Goal: Task Accomplishment & Management: Manage account settings

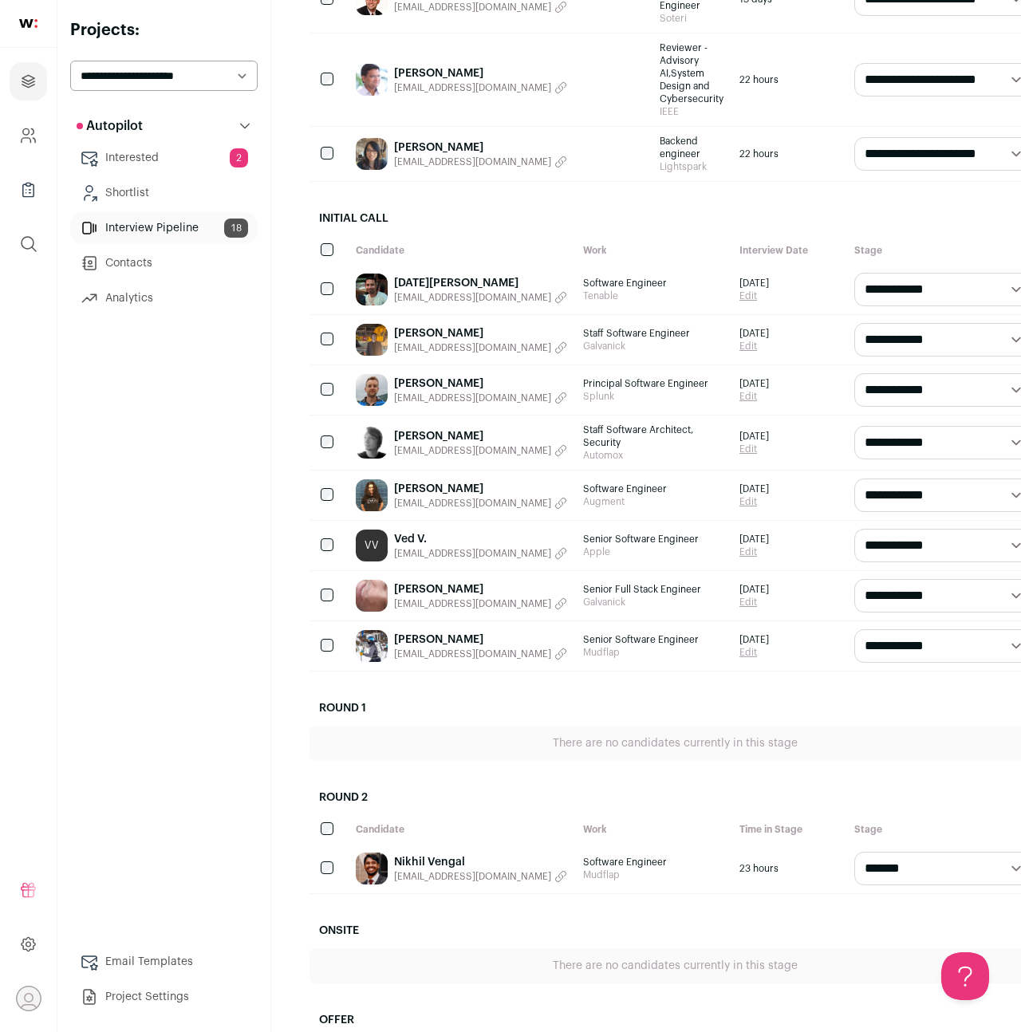
scroll to position [629, 0]
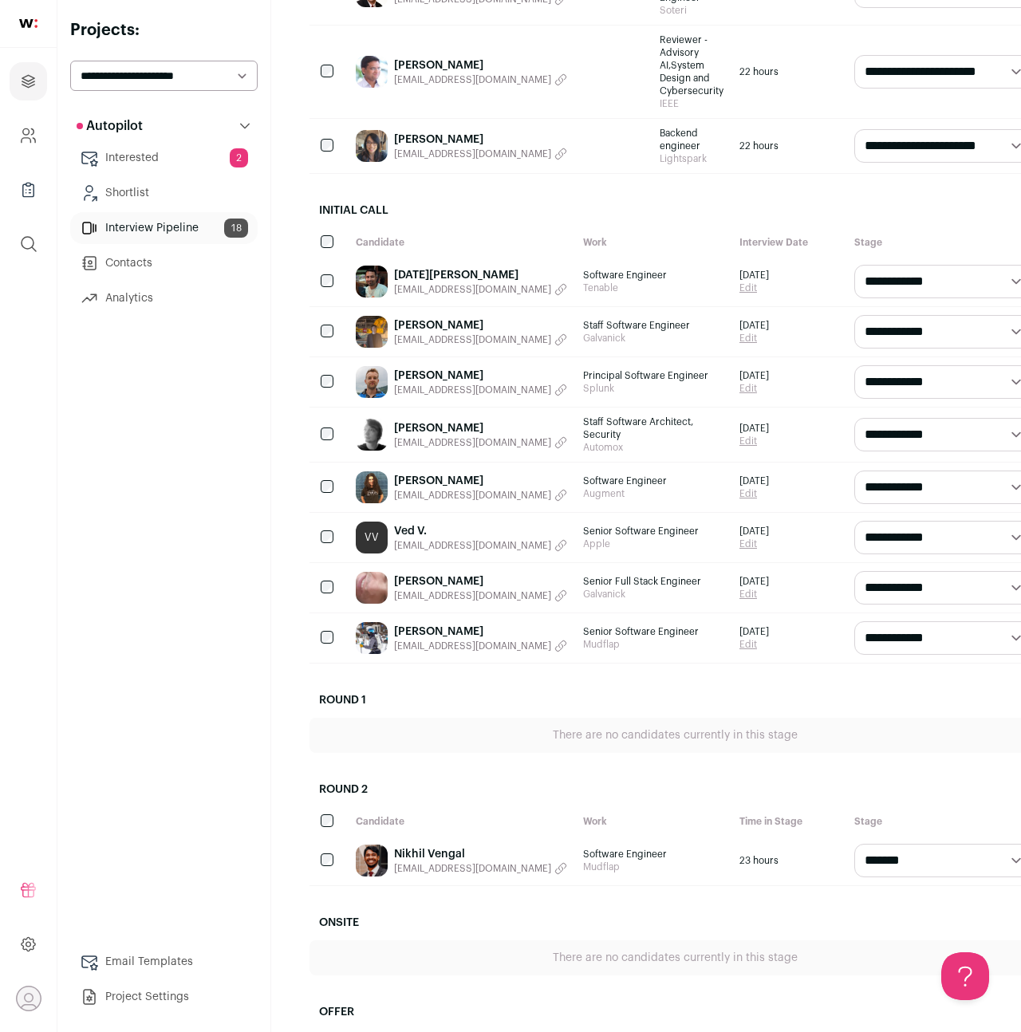
click at [187, 173] on link "Interested 2" at bounding box center [163, 158] width 187 height 32
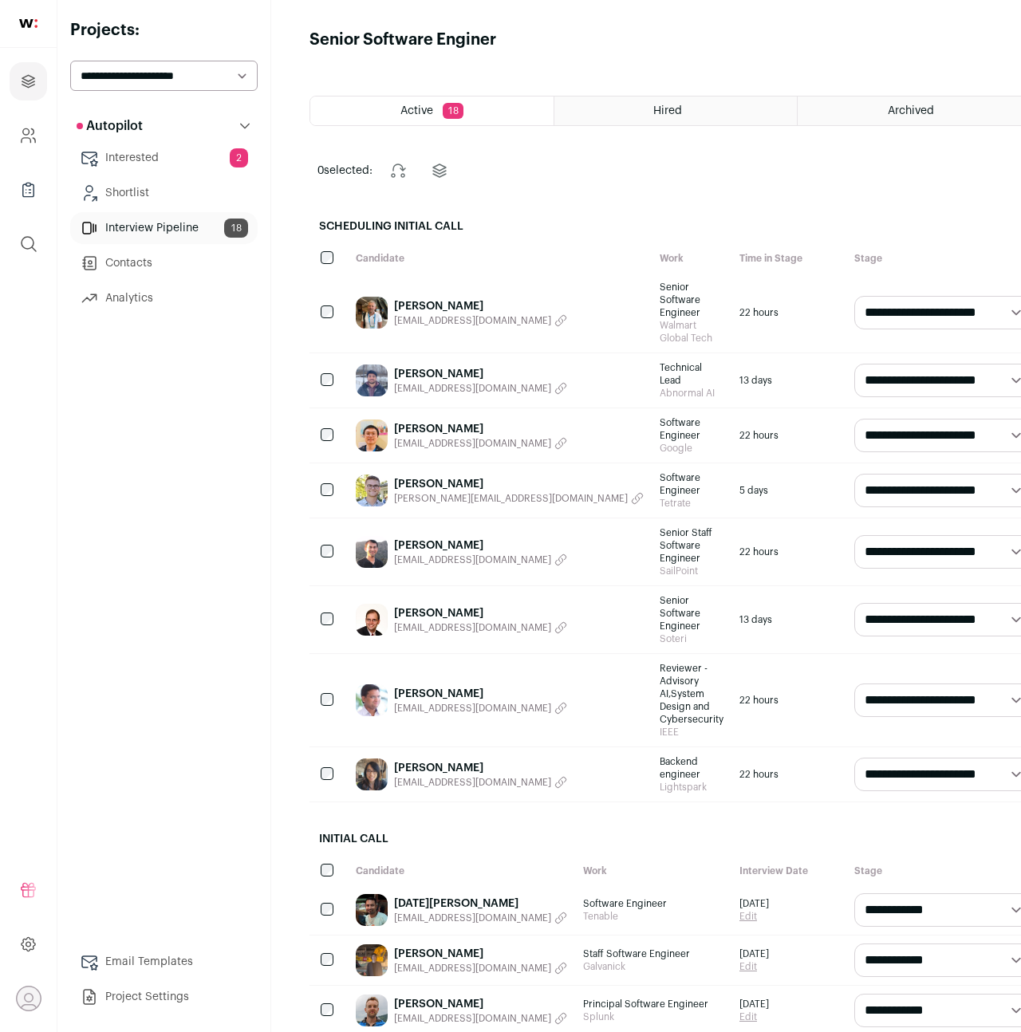
scroll to position [629, 0]
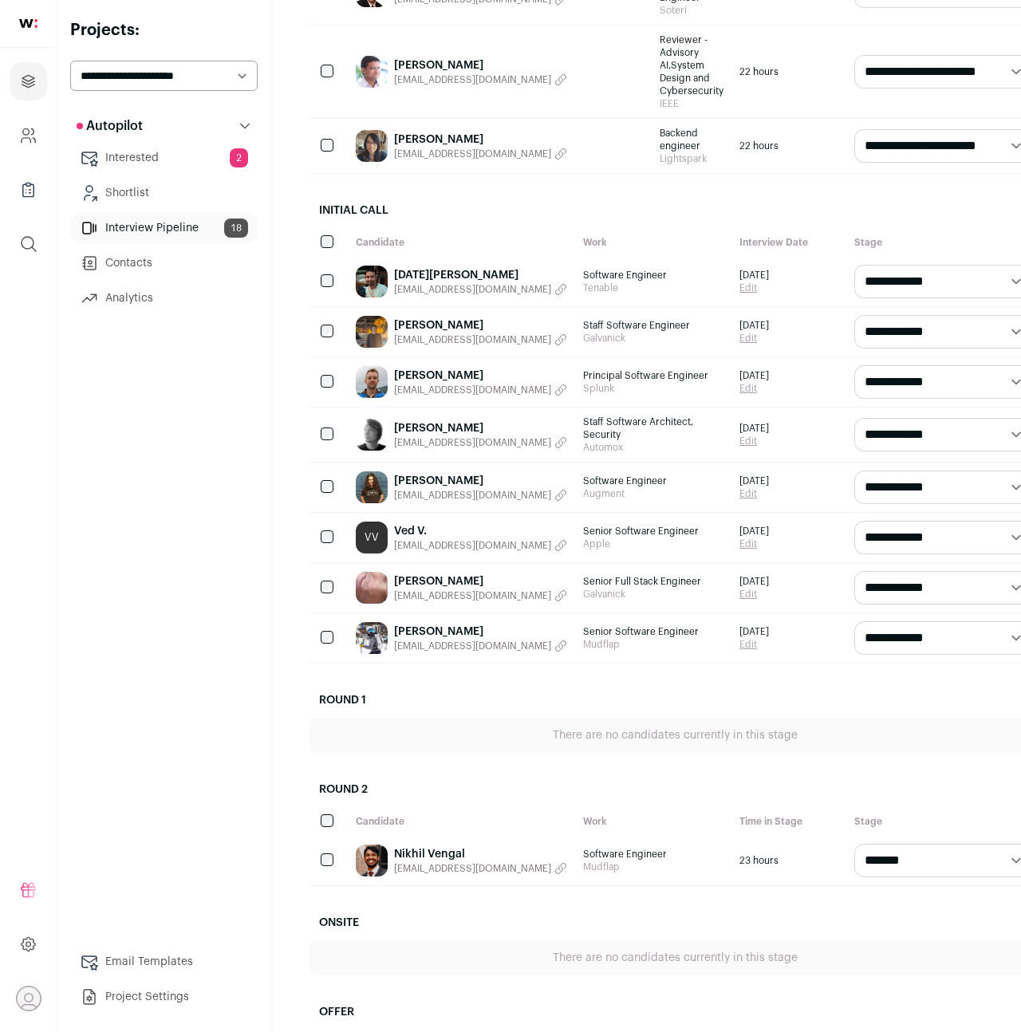
click at [872, 265] on select "**********" at bounding box center [943, 281] width 179 height 33
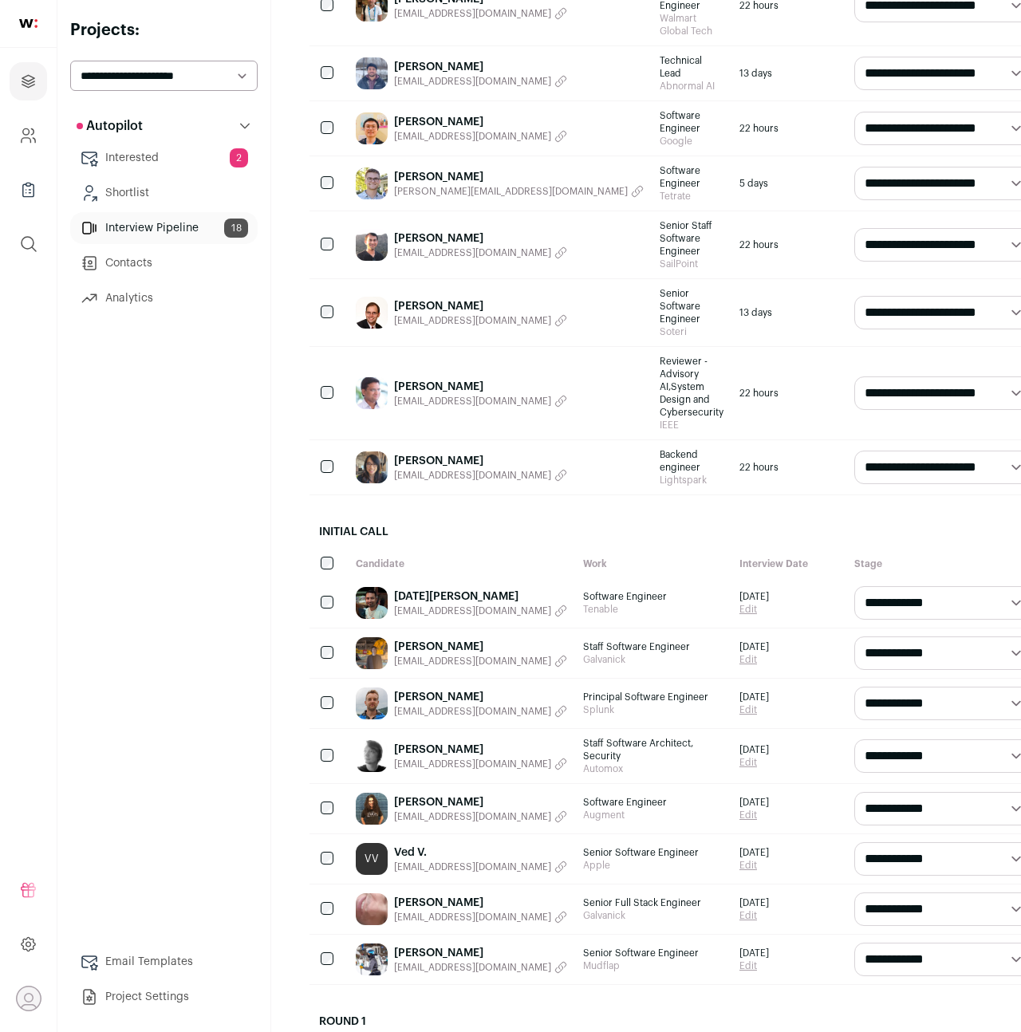
scroll to position [416, 0]
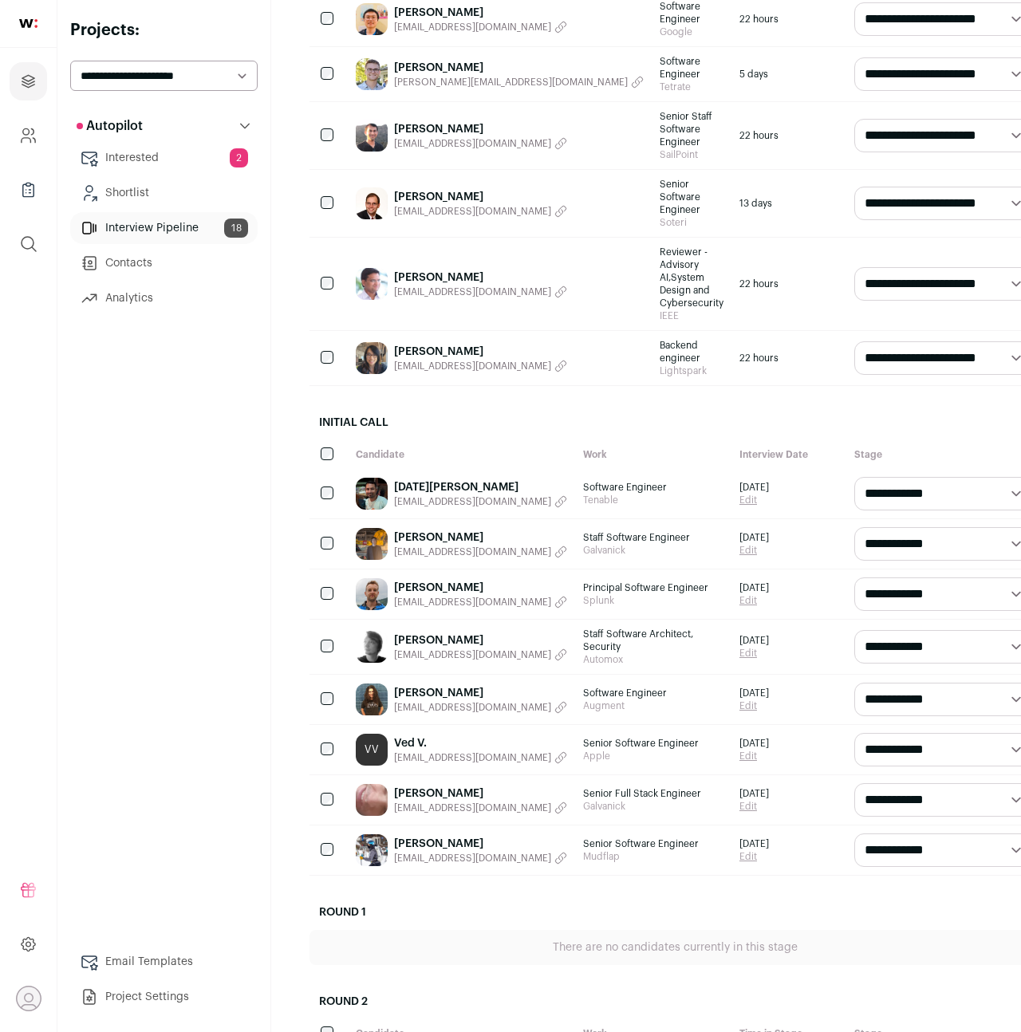
click at [365, 734] on div "VV" at bounding box center [372, 750] width 32 height 32
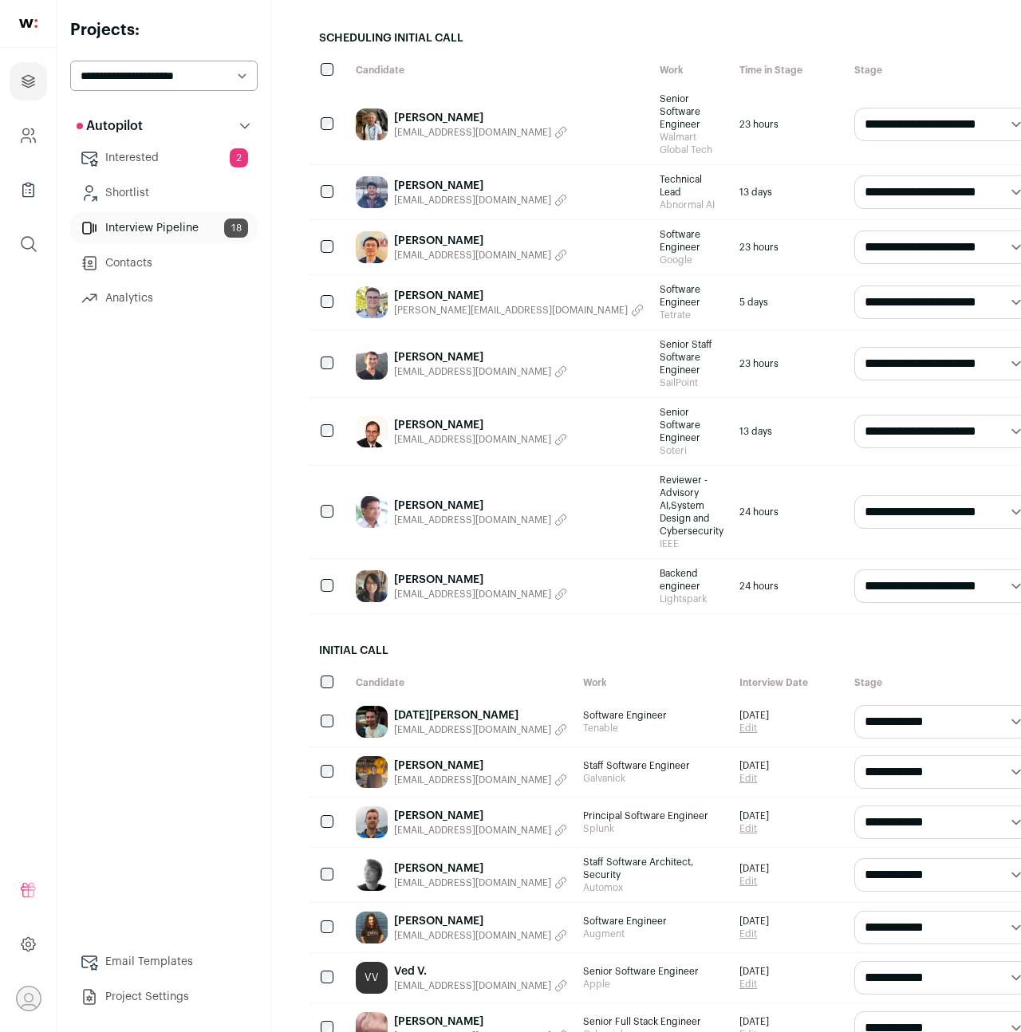
scroll to position [372, 0]
